Goal: Navigation & Orientation: Find specific page/section

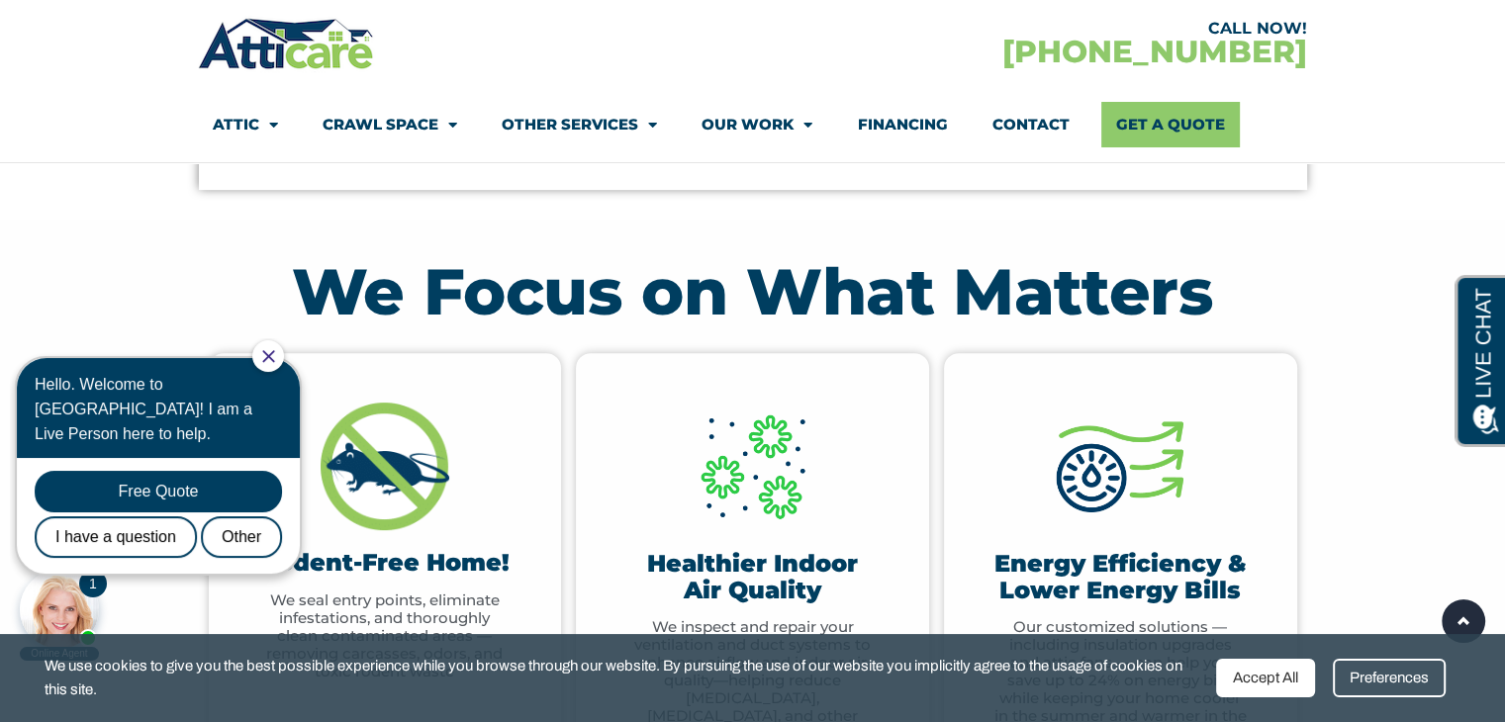
scroll to position [839, 0]
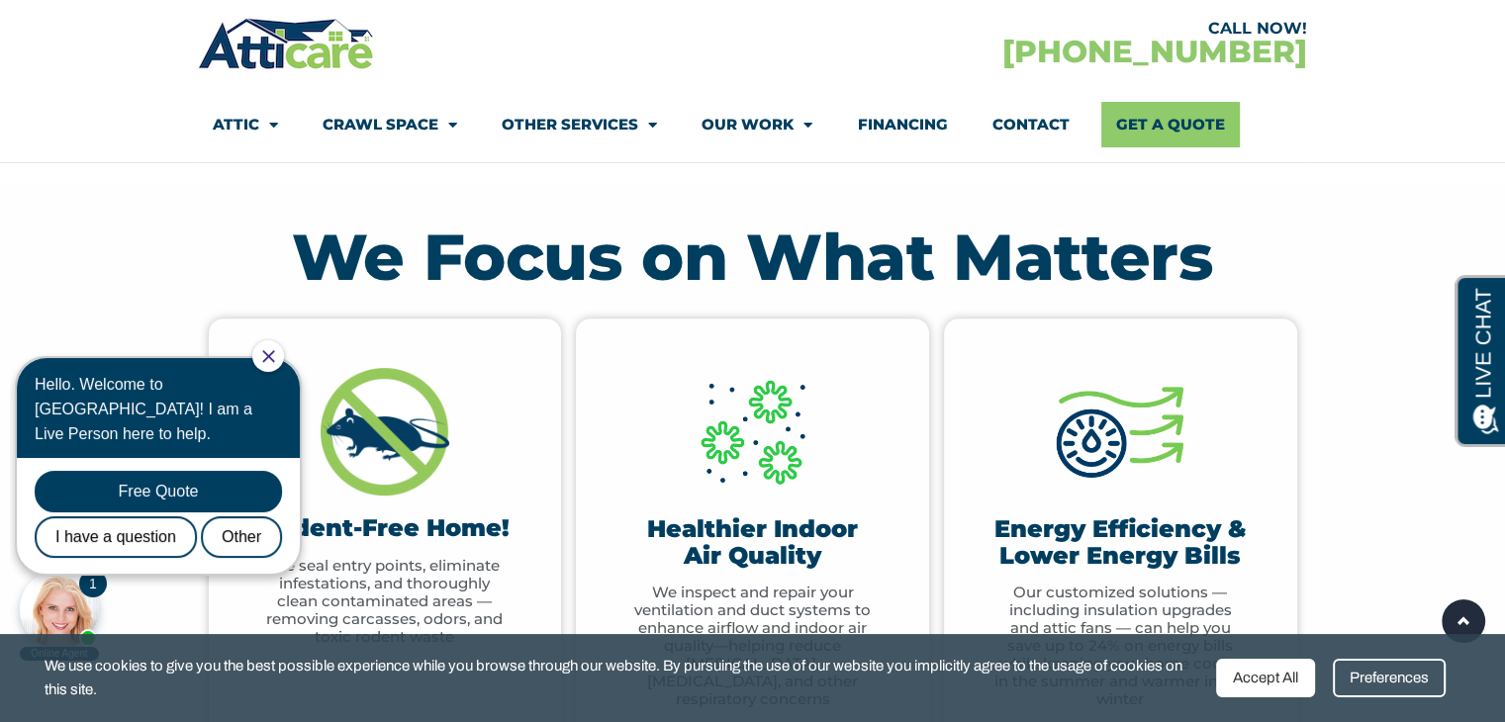
drag, startPoint x: 1519, startPoint y: 122, endPoint x: 1488, endPoint y: 159, distance: 48.5
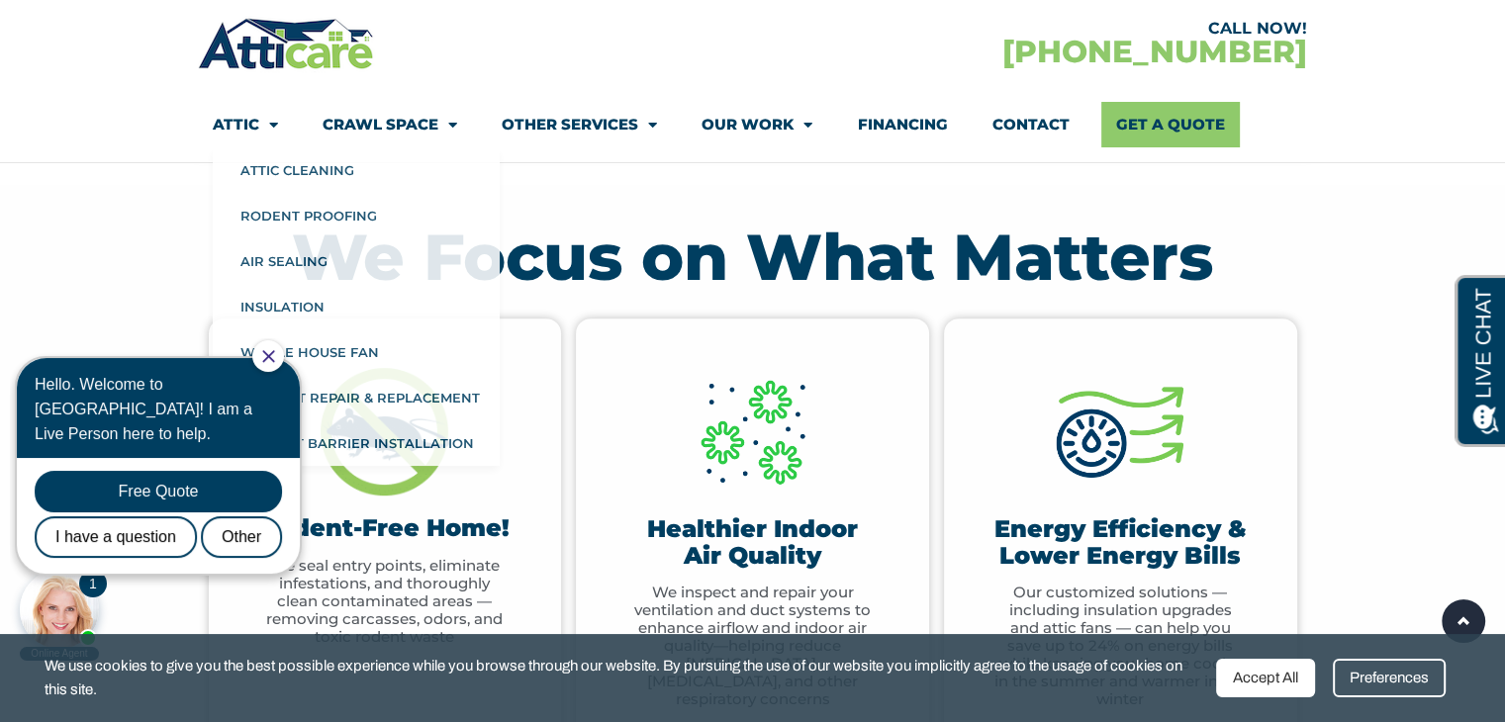
click at [274, 353] on icon "Close Chat" at bounding box center [268, 356] width 12 height 12
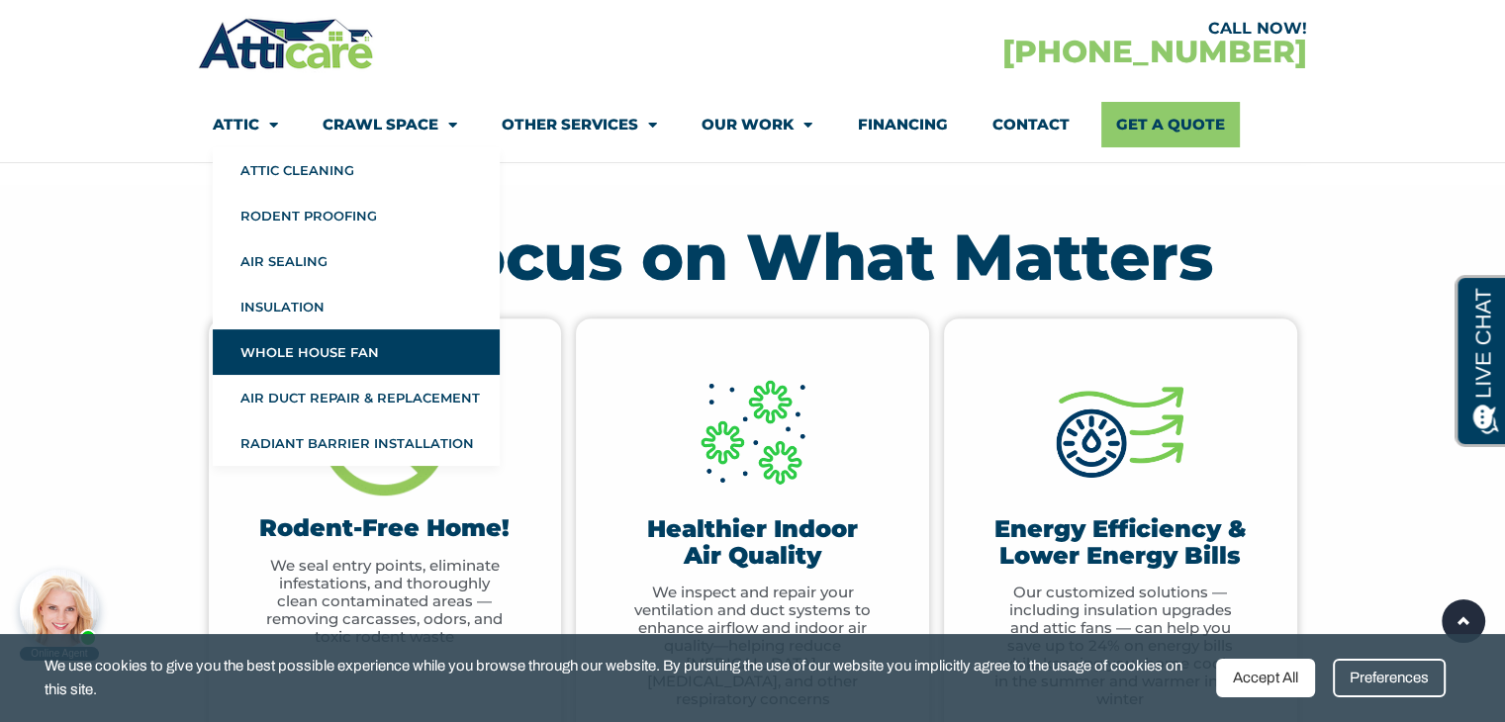
click at [292, 359] on link "Whole House Fan" at bounding box center [356, 353] width 287 height 46
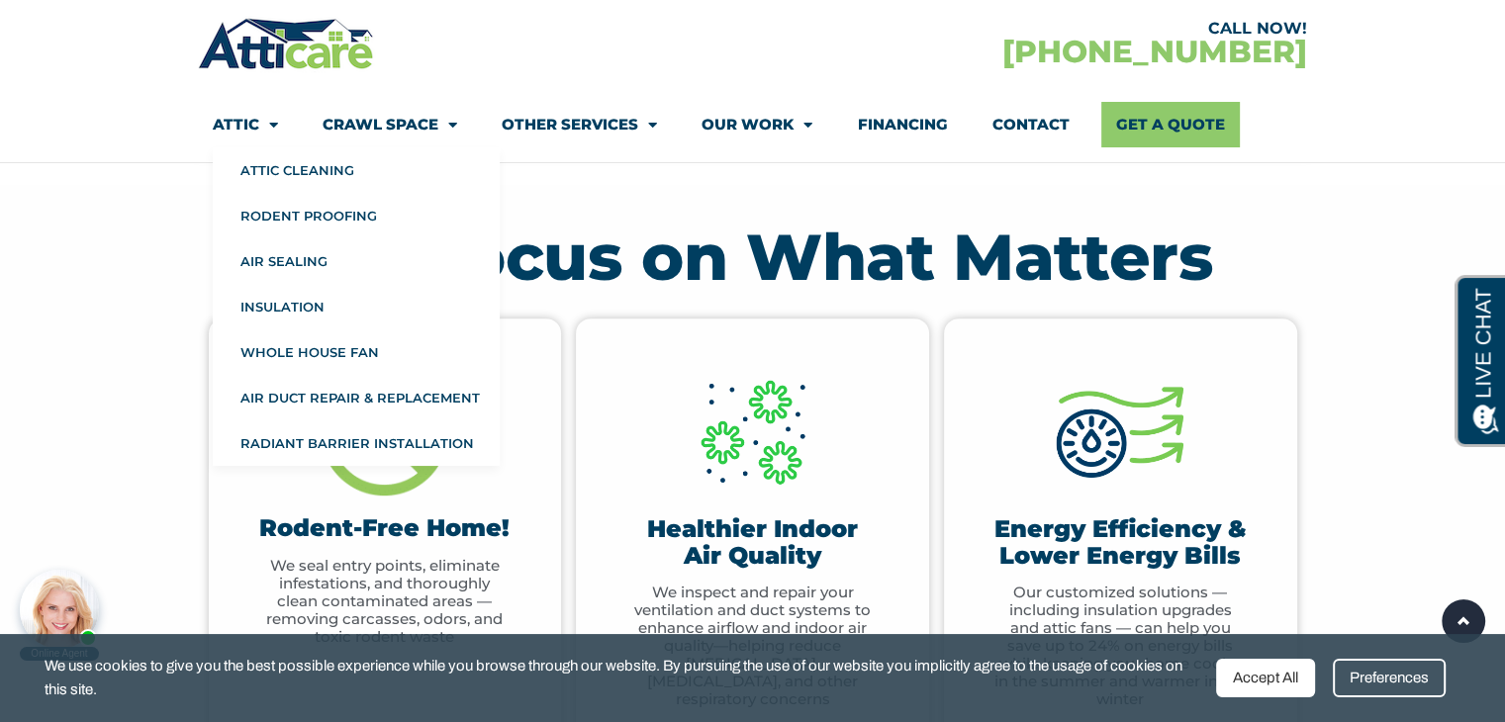
click at [430, 130] on link "Crawl Space" at bounding box center [390, 125] width 135 height 46
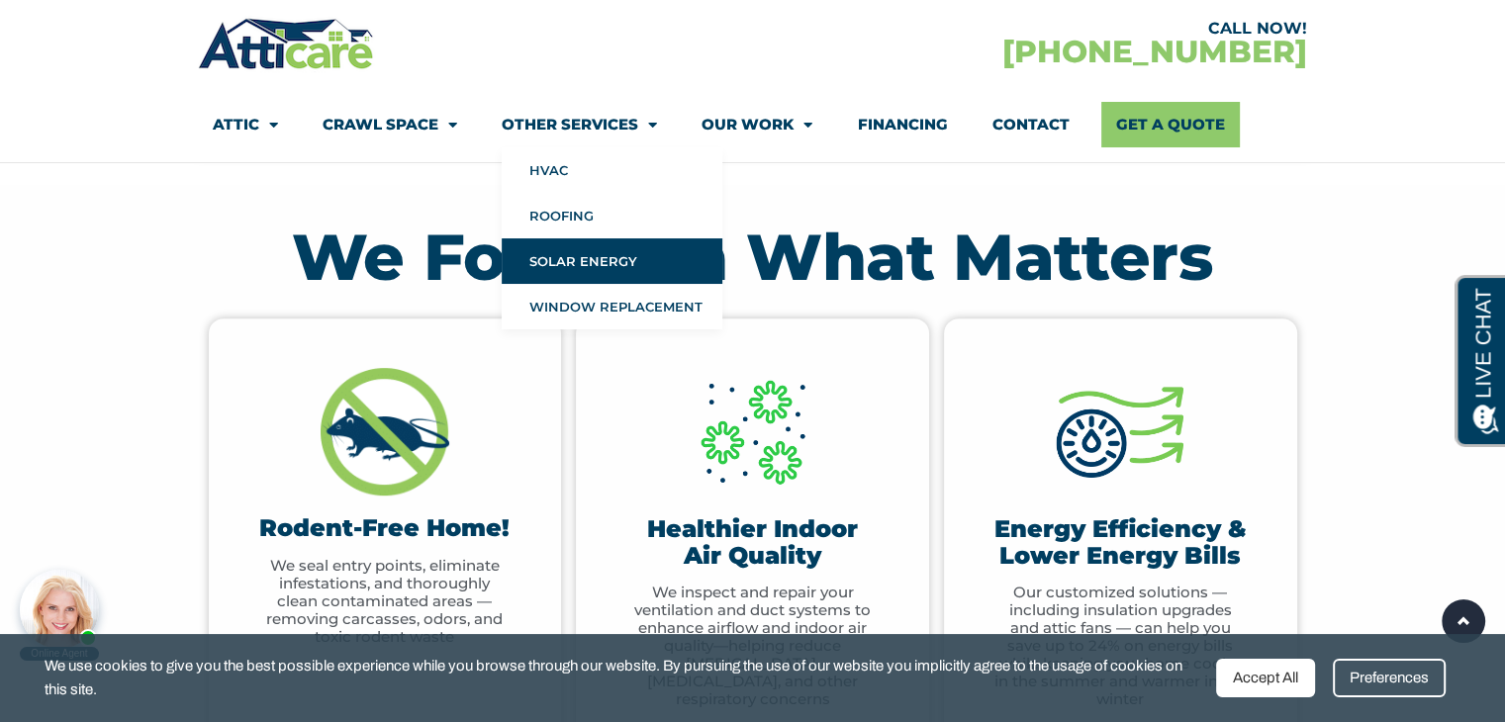
click at [586, 252] on link "Solar Energy" at bounding box center [612, 261] width 221 height 46
